Goal: Transaction & Acquisition: Book appointment/travel/reservation

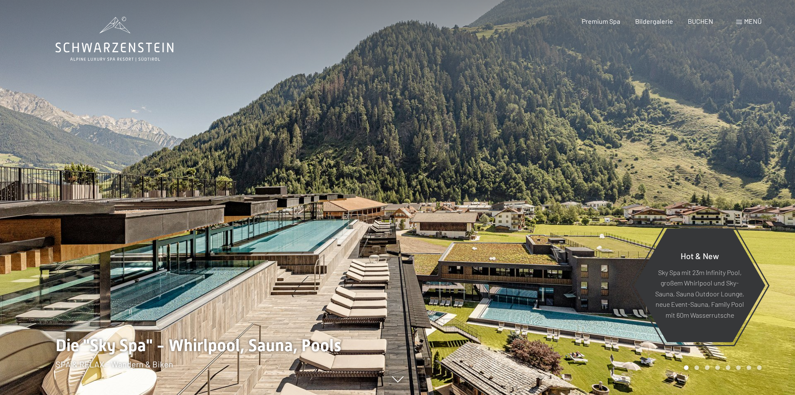
click at [753, 25] on span "Menü" at bounding box center [753, 21] width 18 height 8
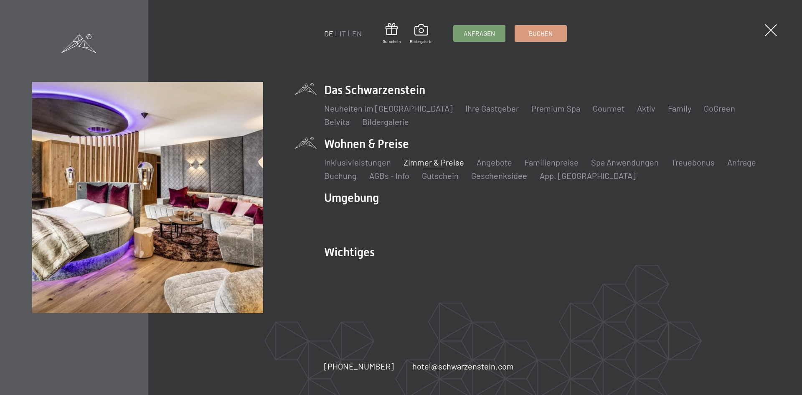
click at [432, 159] on link "Zimmer & Preise" at bounding box center [433, 162] width 61 height 10
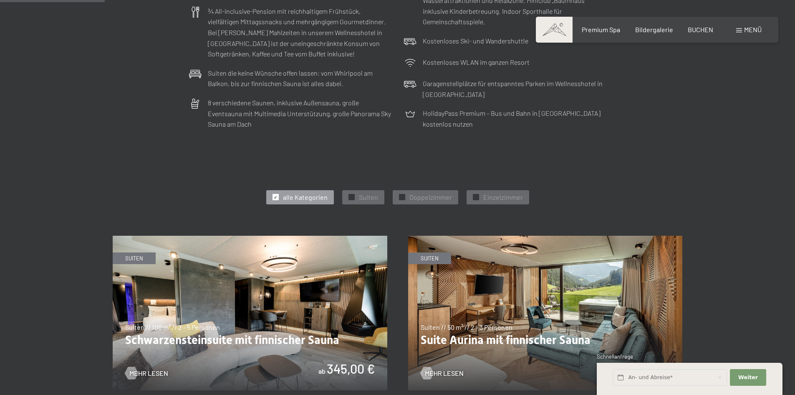
scroll to position [376, 0]
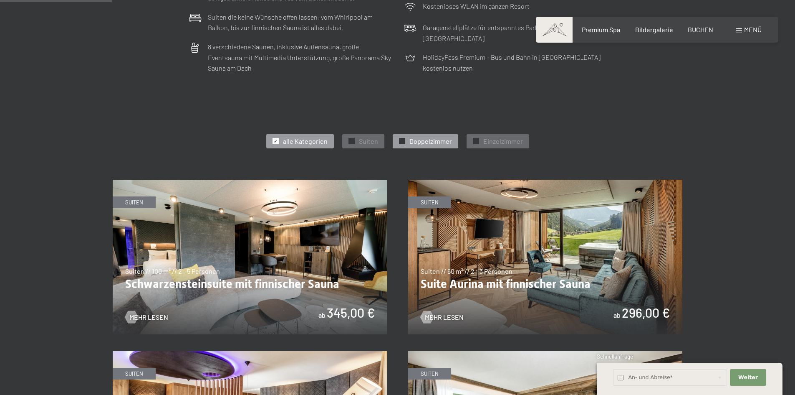
click at [431, 145] on span "Doppelzimmer" at bounding box center [431, 141] width 43 height 9
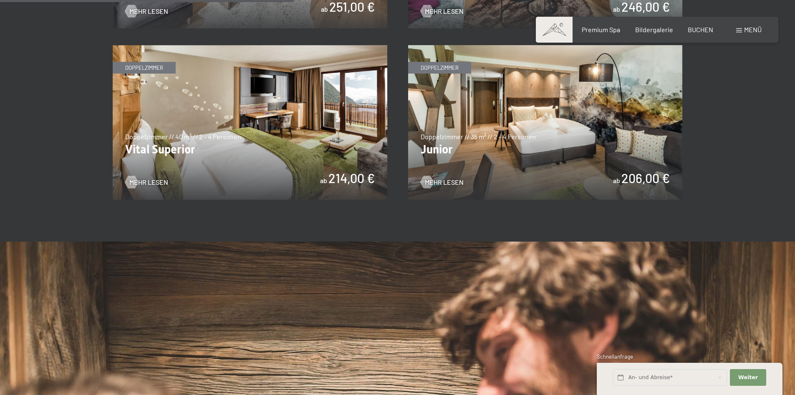
scroll to position [668, 0]
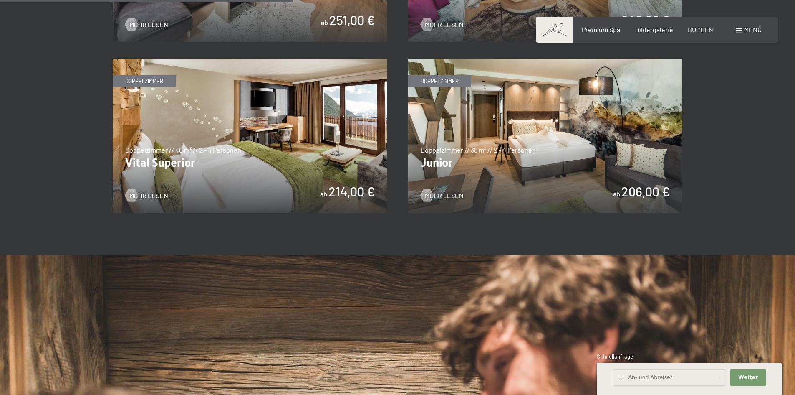
click at [507, 187] on img at bounding box center [545, 135] width 275 height 154
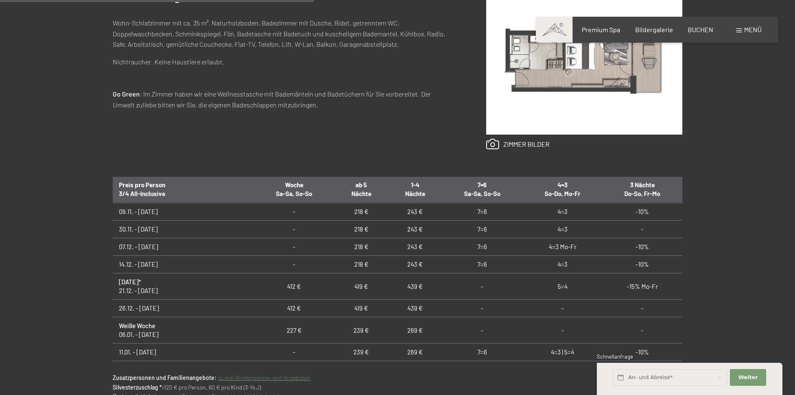
scroll to position [209, 0]
